Goal: Transaction & Acquisition: Purchase product/service

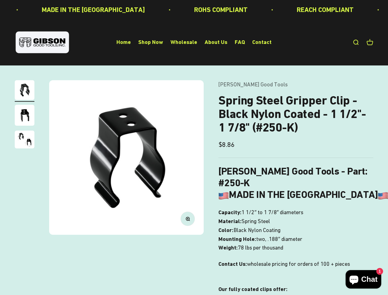
click at [194, 148] on img at bounding box center [126, 157] width 155 height 155
click at [126, 157] on img at bounding box center [126, 157] width 155 height 155
click at [188, 219] on icon "button" at bounding box center [188, 219] width 2 height 2
click at [25, 91] on img "Go to item 1" at bounding box center [25, 90] width 20 height 20
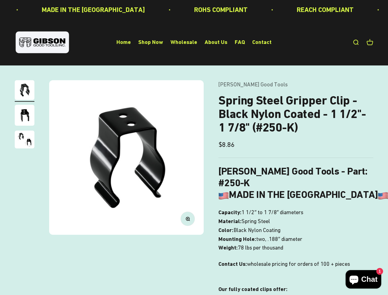
click at [25, 116] on img "Go to item 2" at bounding box center [25, 115] width 20 height 21
click at [25, 140] on img "Go to item 3" at bounding box center [25, 140] width 20 height 18
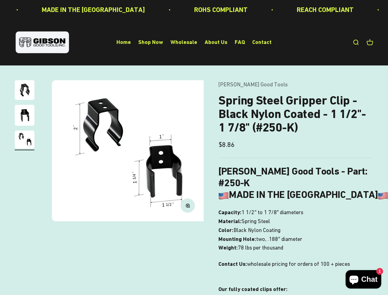
scroll to position [0, 317]
